Goal: Find specific page/section

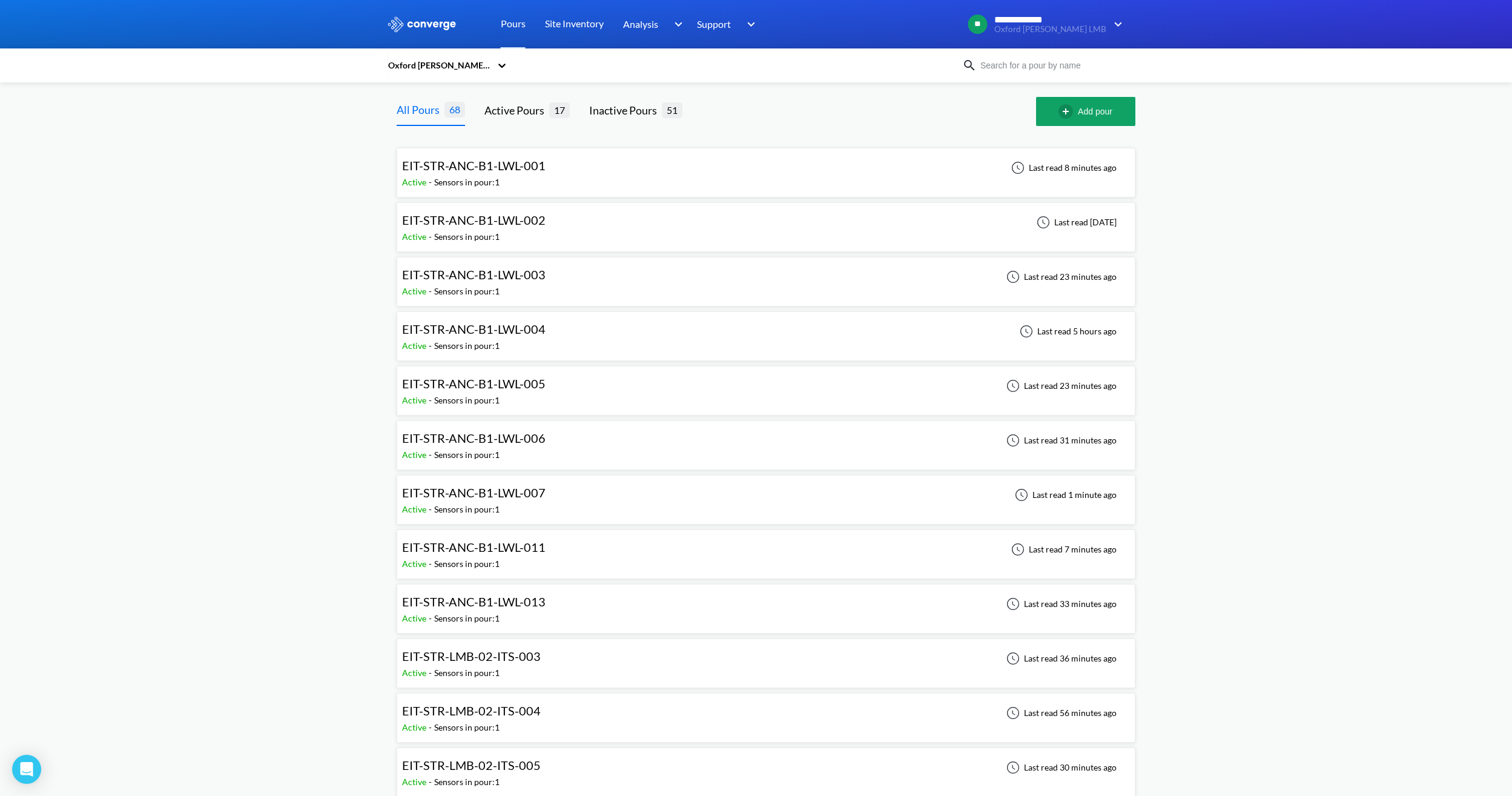
click at [497, 121] on div "Active Pours 17" at bounding box center [527, 111] width 86 height 29
click at [528, 108] on div "Active Pours" at bounding box center [517, 110] width 65 height 17
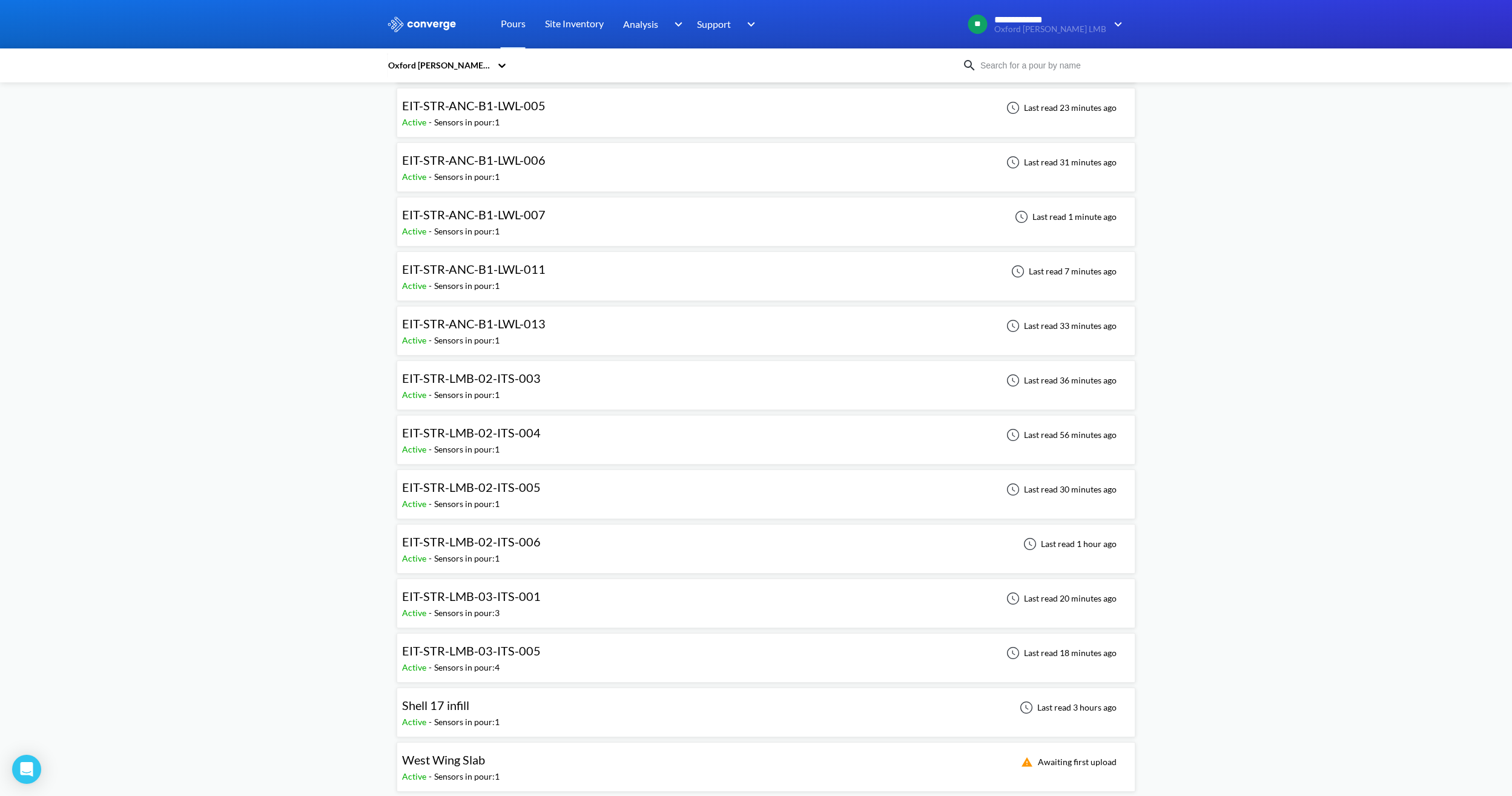
scroll to position [283, 0]
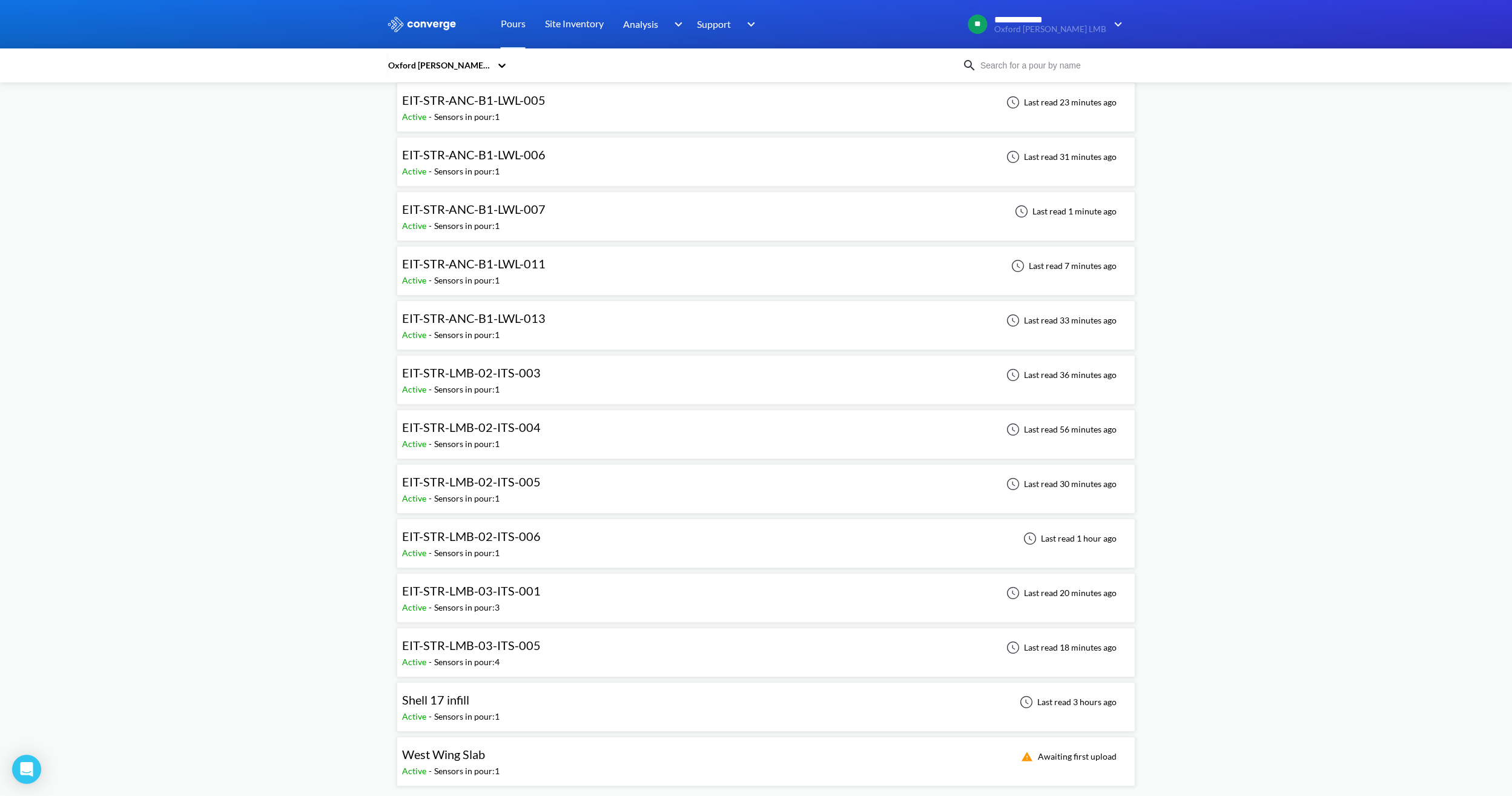
click at [556, 497] on div "EIT-STR-LMB-02-ITS-005 Active - Sensors in pour: 1 Last read 30 minutes ago" at bounding box center [765, 489] width 728 height 39
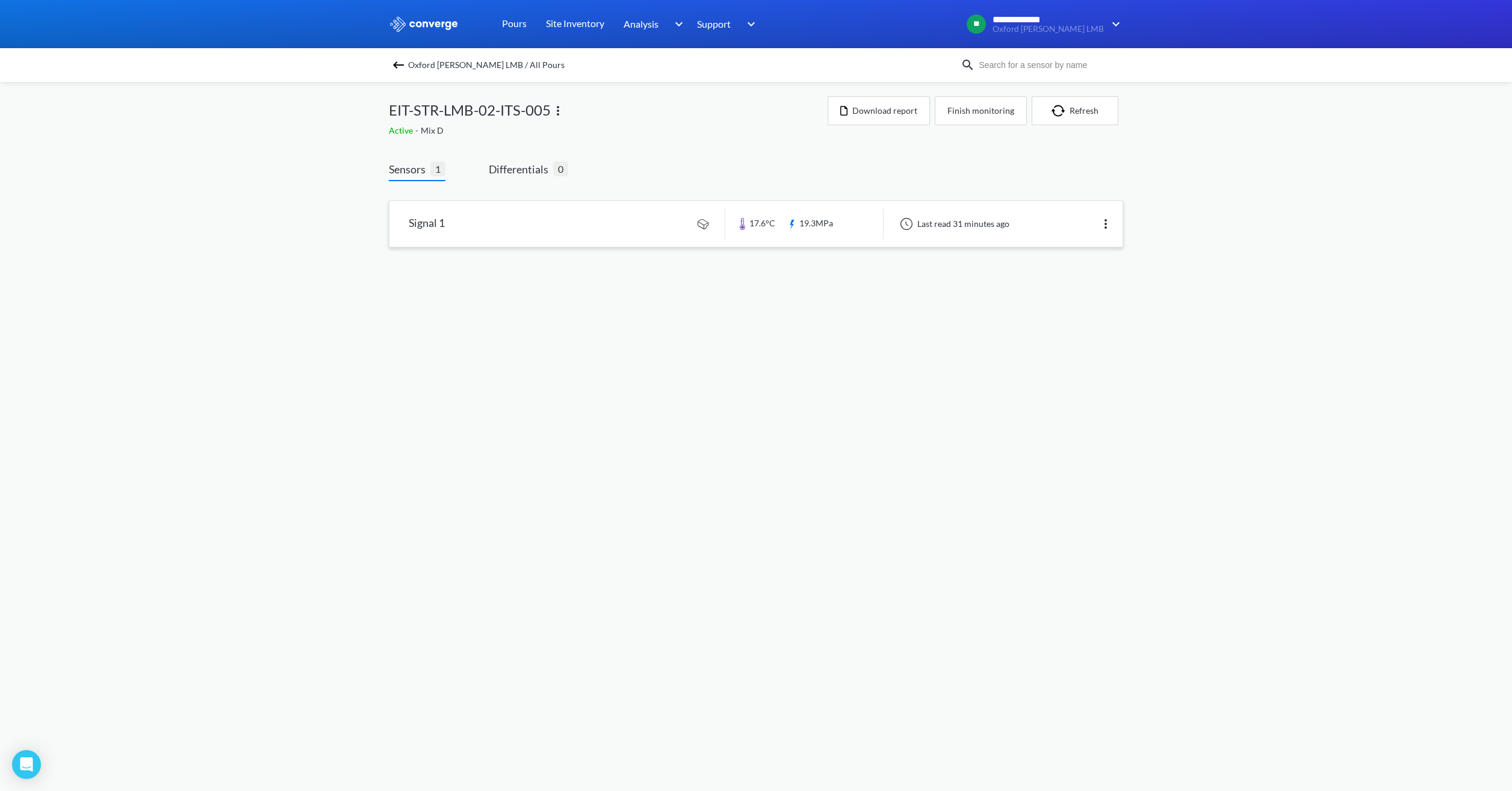
click at [817, 221] on link at bounding box center [756, 223] width 733 height 46
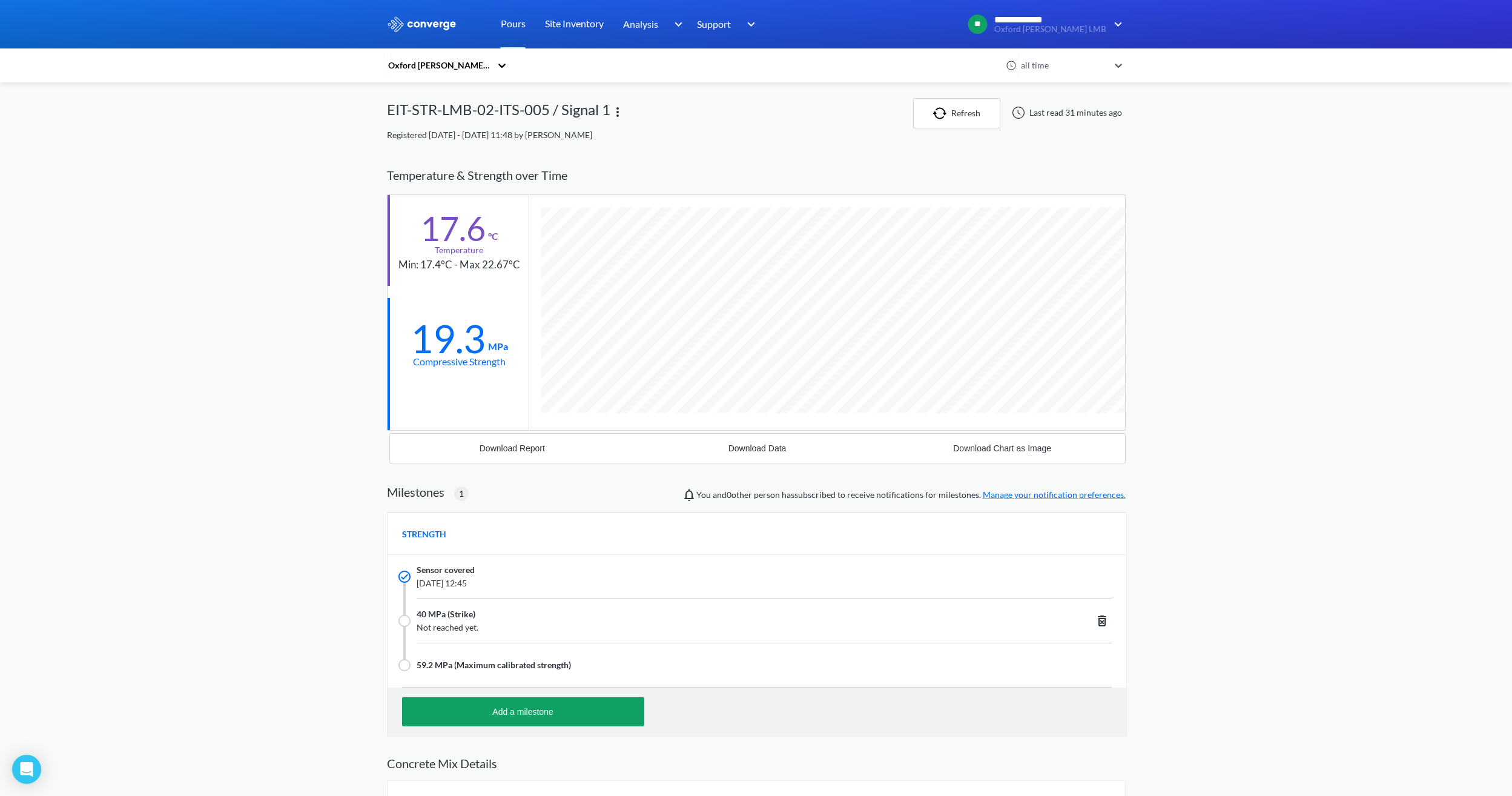
scroll to position [814, 739]
click at [346, 353] on div "**********" at bounding box center [756, 461] width 1512 height 921
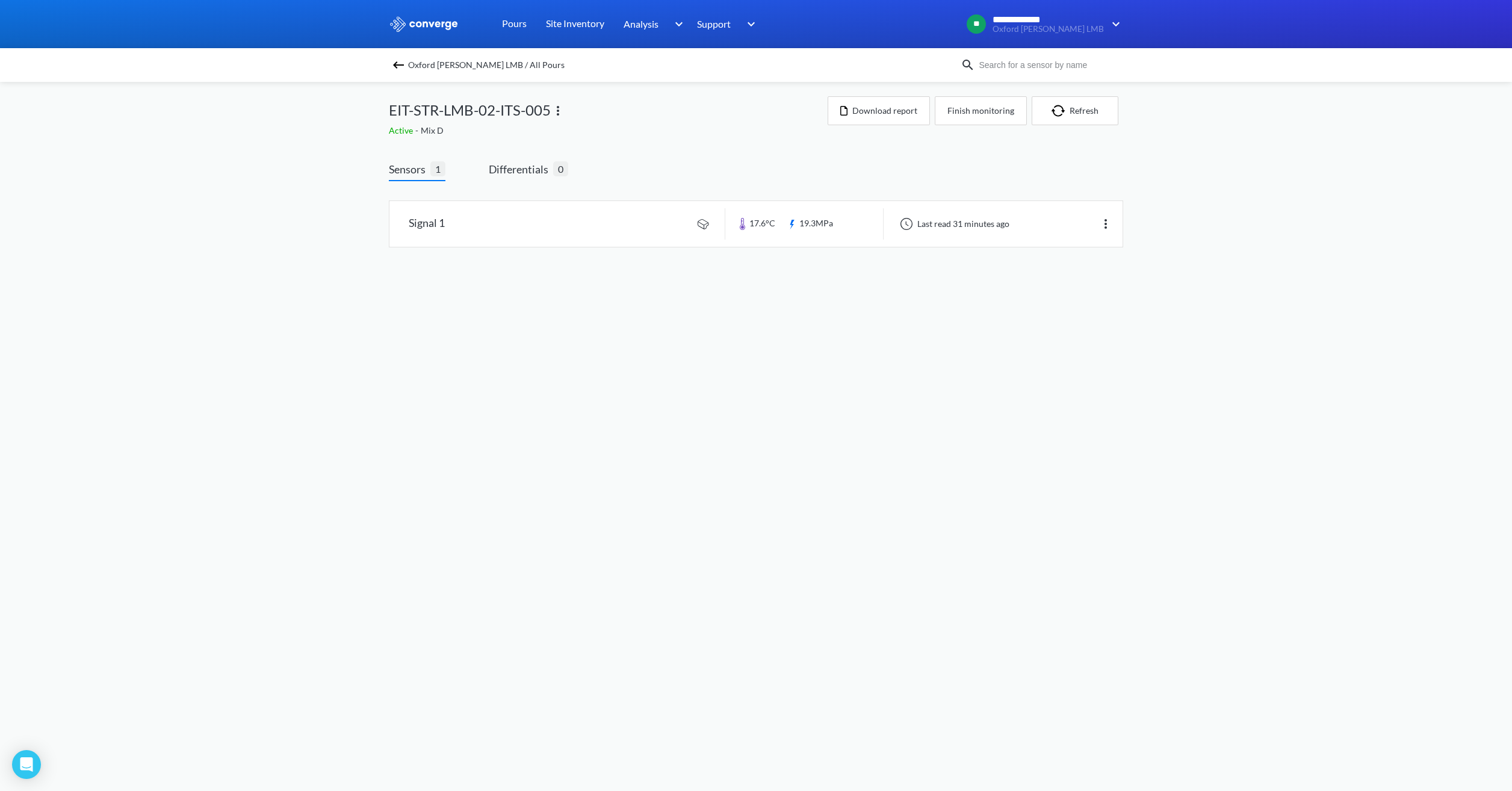
click at [471, 67] on span "Oxford [PERSON_NAME] LMB / All Pours" at bounding box center [485, 64] width 157 height 17
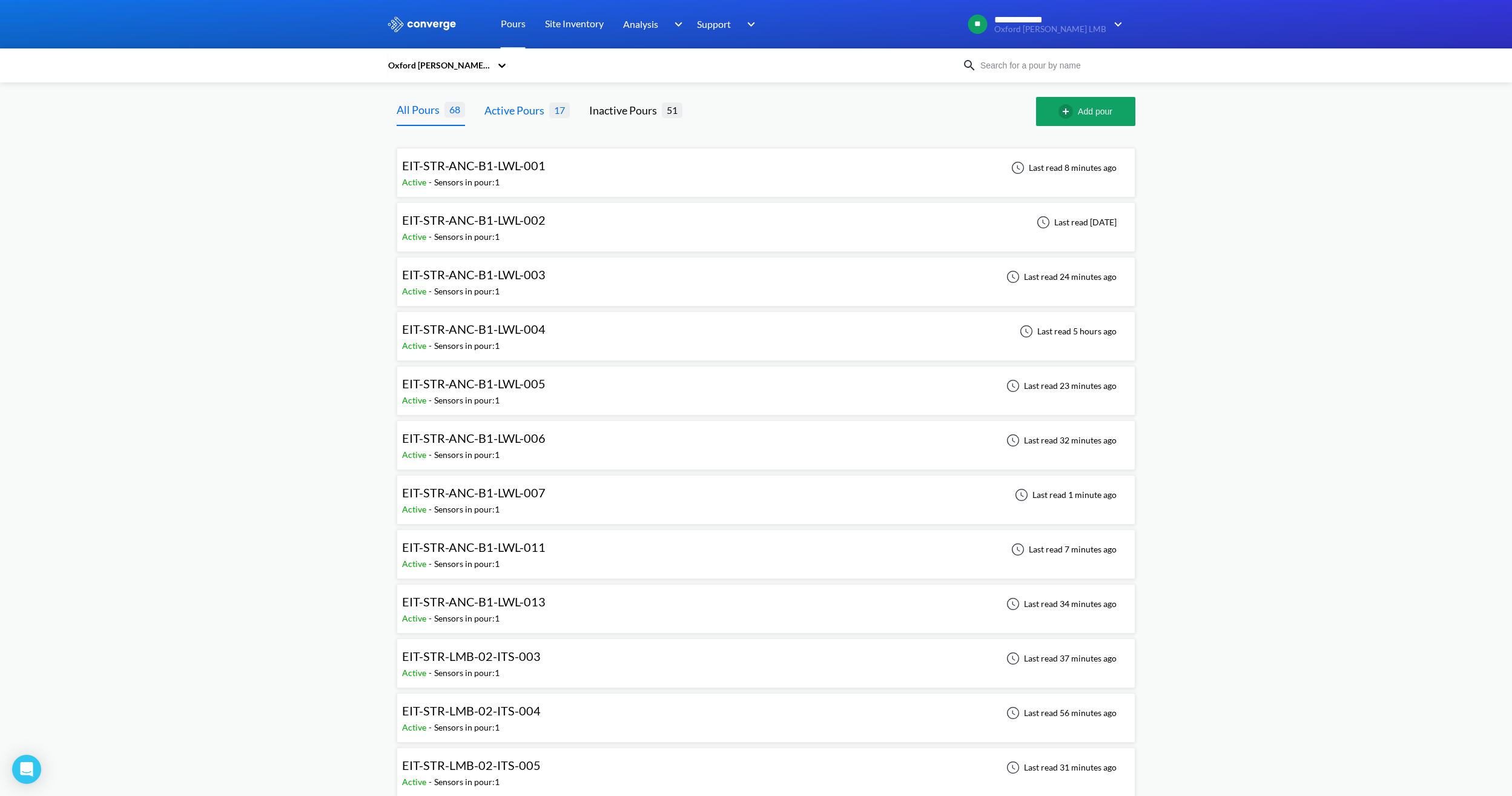
click at [540, 112] on div "Active Pours" at bounding box center [517, 110] width 65 height 17
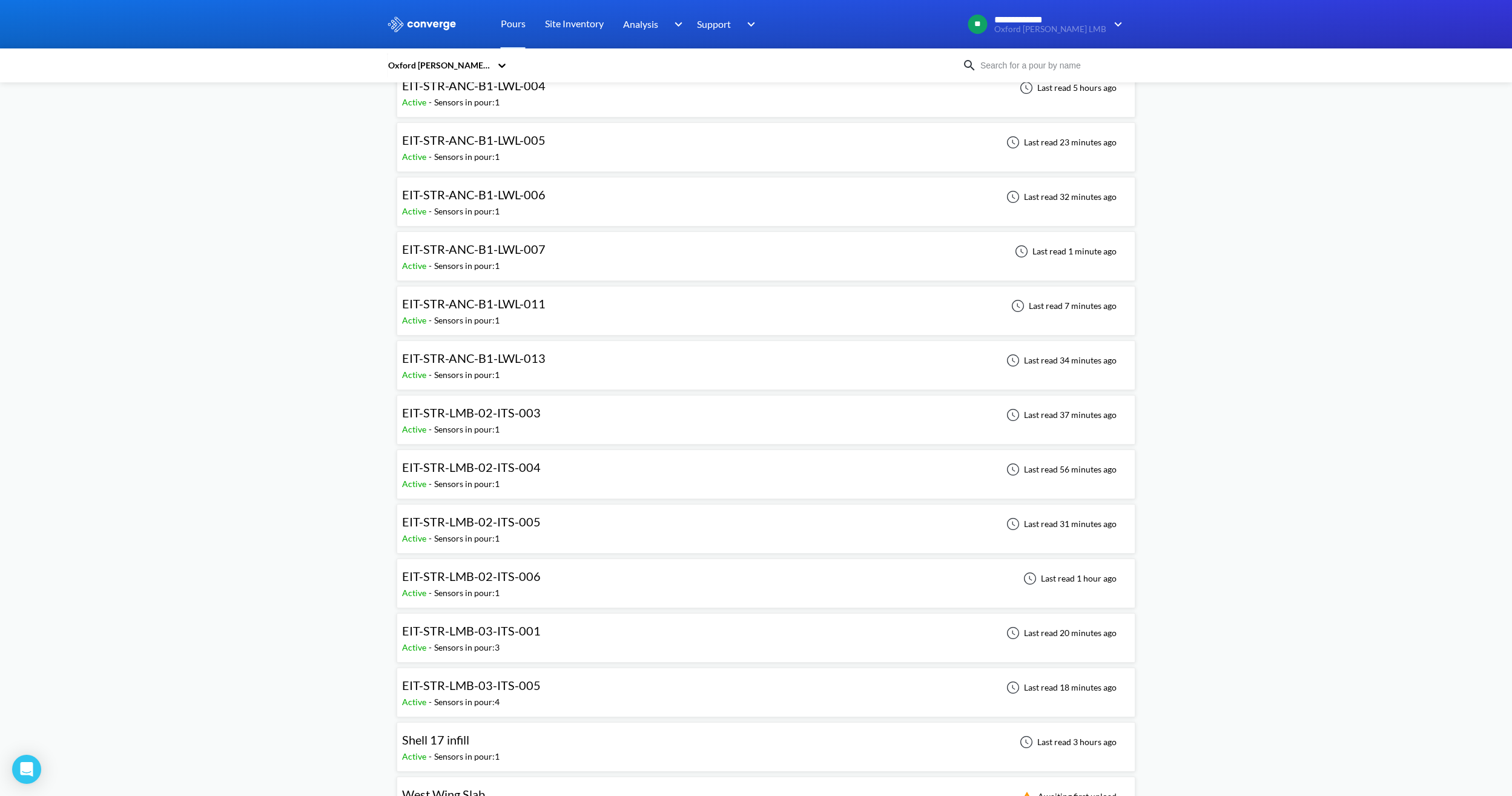
scroll to position [283, 0]
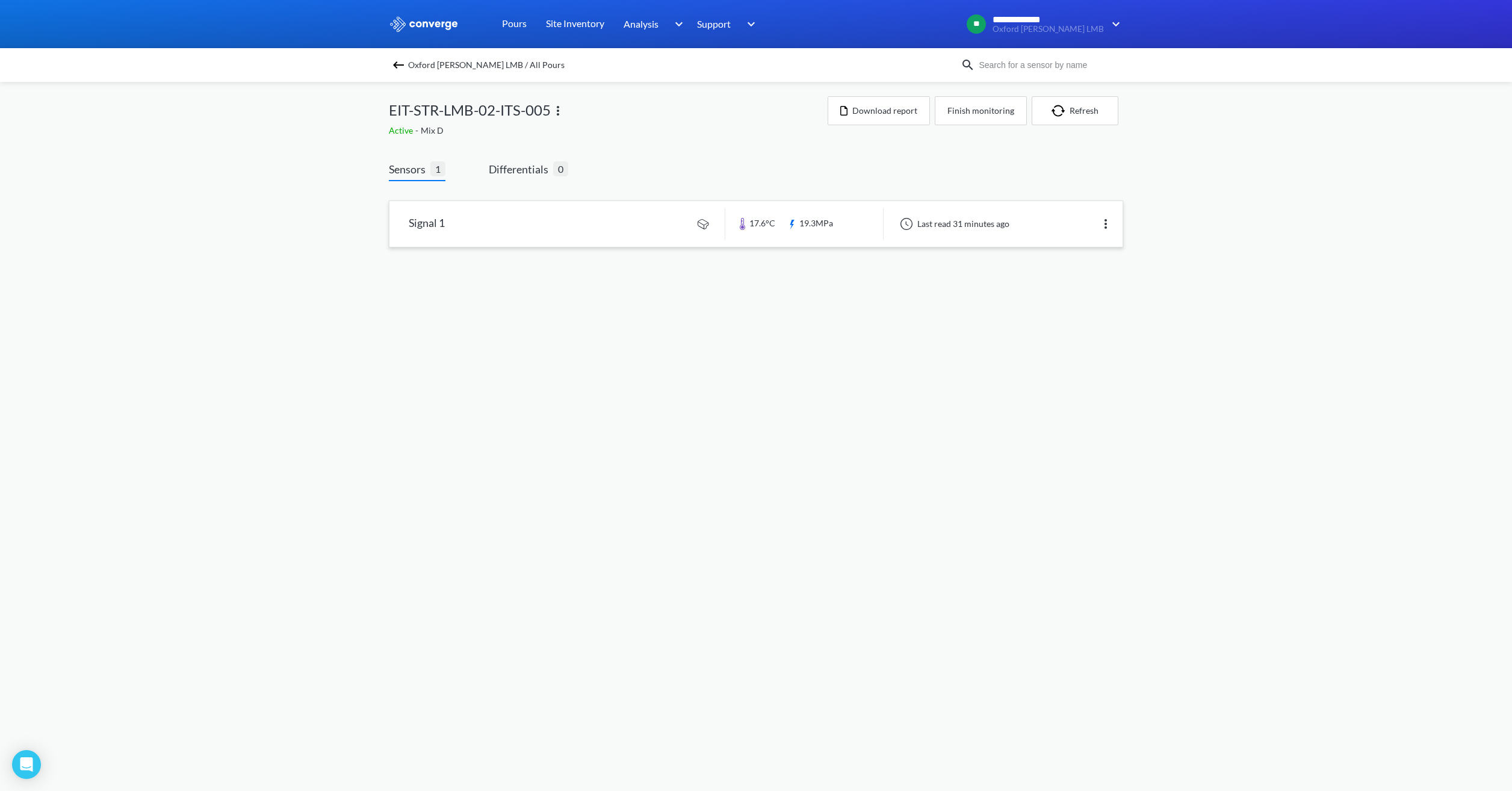
click at [545, 228] on link at bounding box center [756, 223] width 733 height 46
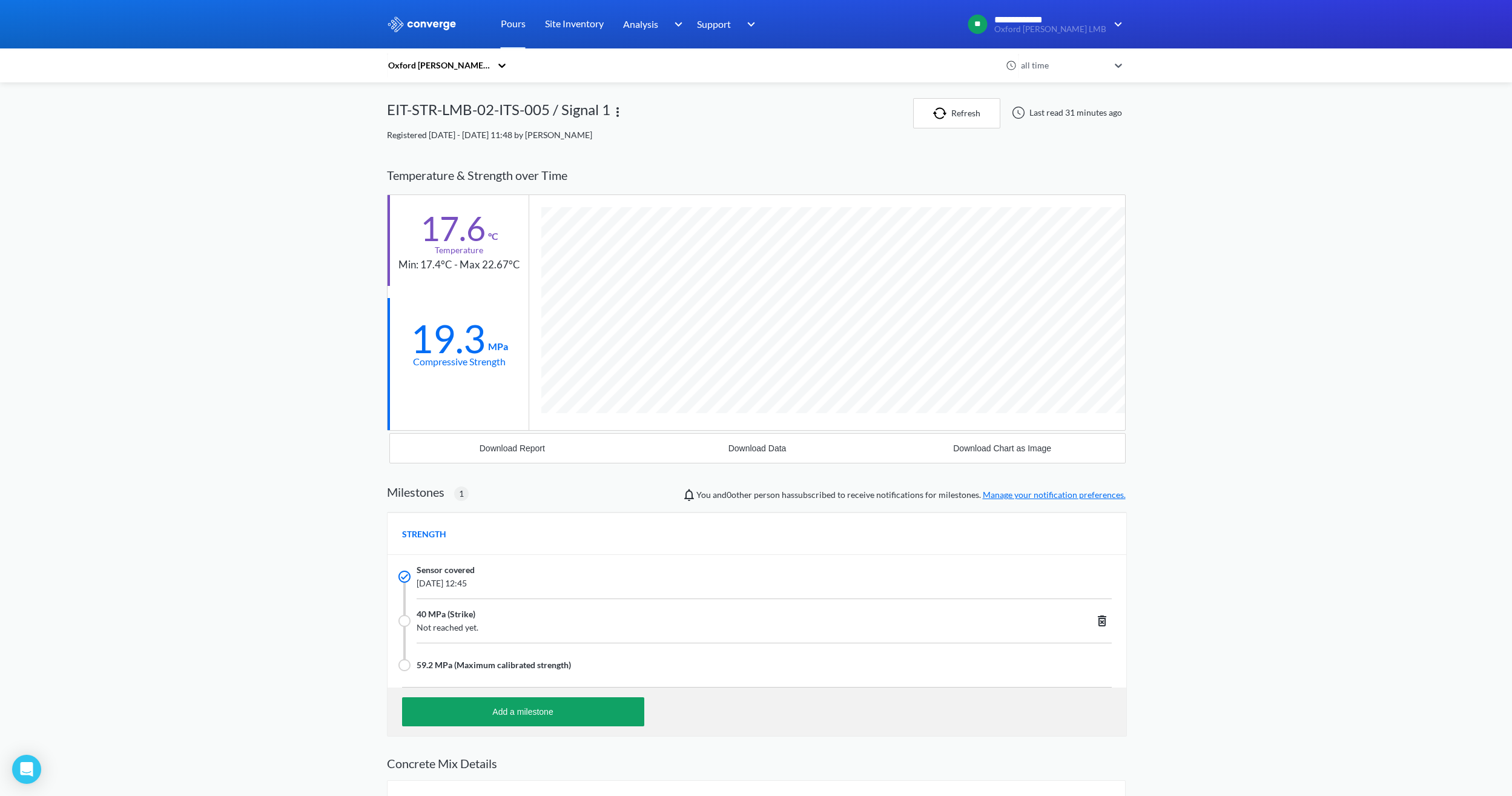
scroll to position [814, 739]
click at [1315, 624] on div "**********" at bounding box center [756, 461] width 1512 height 921
